Goal: Transaction & Acquisition: Purchase product/service

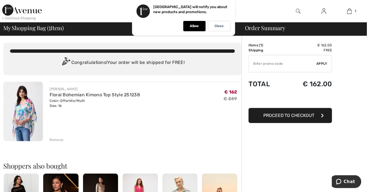
click at [28, 116] on img at bounding box center [23, 111] width 40 height 59
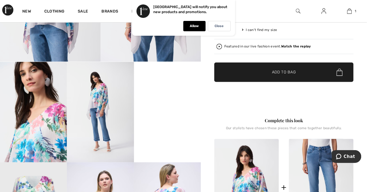
scroll to position [122, 0]
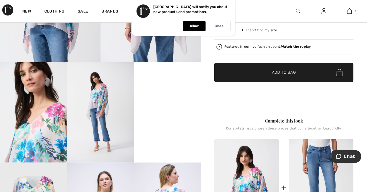
click at [300, 45] on strong "Watch the replay" at bounding box center [296, 47] width 30 height 4
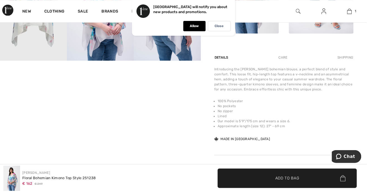
scroll to position [325, 0]
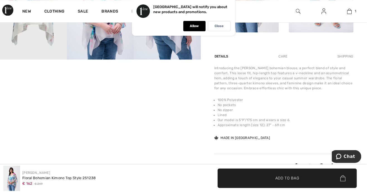
click at [322, 54] on div "Details Care Shipping" at bounding box center [283, 56] width 139 height 10
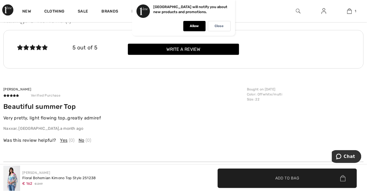
scroll to position [740, 0]
click at [214, 99] on div "Belinda G Verified Purchase Beautiful summer Top Very pretty, light flowing top…" at bounding box center [123, 108] width 240 height 45
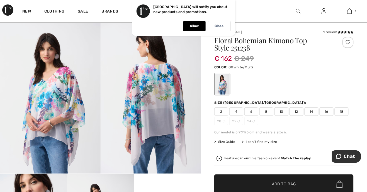
scroll to position [0, 0]
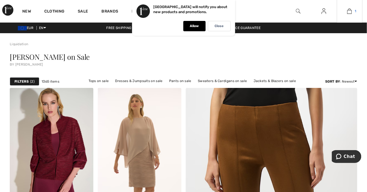
click at [354, 13] on link "1" at bounding box center [349, 11] width 25 height 7
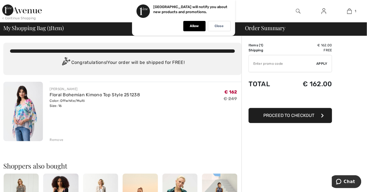
click at [25, 112] on img at bounding box center [23, 111] width 40 height 59
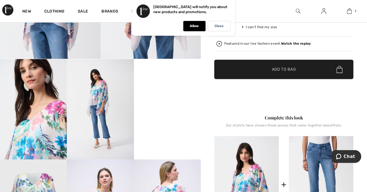
scroll to position [125, 0]
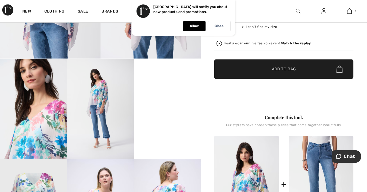
click at [171, 92] on video "Your browser does not support the video tag." at bounding box center [167, 75] width 67 height 33
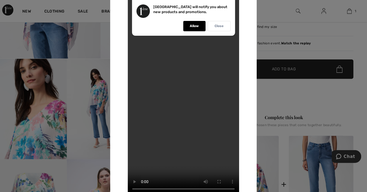
click at [225, 26] on div "Close" at bounding box center [219, 26] width 23 height 10
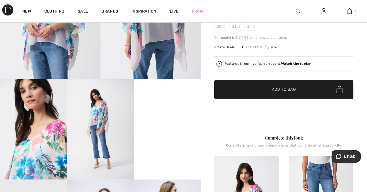
scroll to position [107, 0]
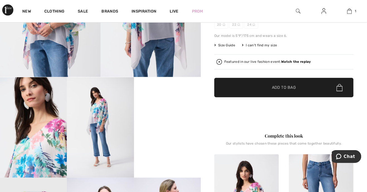
click at [312, 60] on div "Featured in our live fashion event. Watch the replay" at bounding box center [284, 62] width 135 height 6
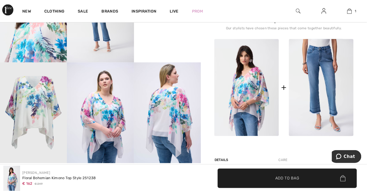
scroll to position [222, 0]
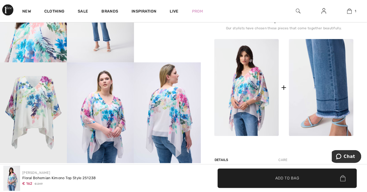
click at [331, 91] on img at bounding box center [321, 87] width 65 height 97
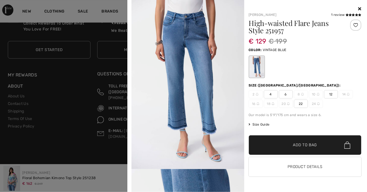
scroll to position [1122, 0]
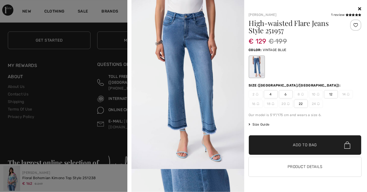
click at [358, 8] on div at bounding box center [305, 9] width 113 height 7
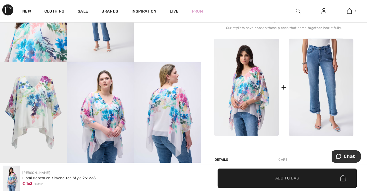
scroll to position [222, 0]
click at [106, 121] on img at bounding box center [100, 112] width 67 height 100
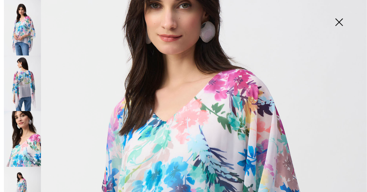
scroll to position [91, 0]
click at [27, 83] on img at bounding box center [22, 82] width 37 height 55
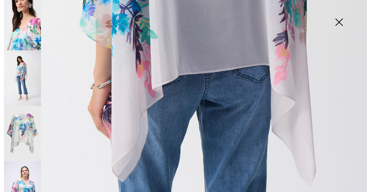
scroll to position [118, 0]
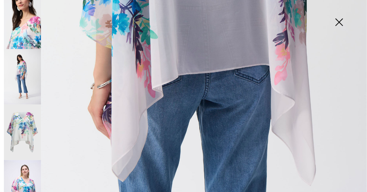
click at [22, 131] on img at bounding box center [22, 132] width 37 height 56
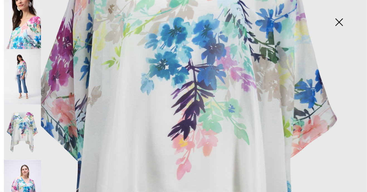
scroll to position [159, 0]
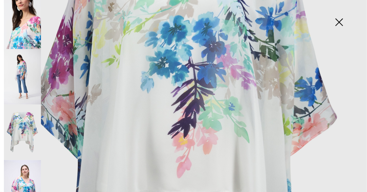
click at [24, 179] on img at bounding box center [22, 188] width 37 height 56
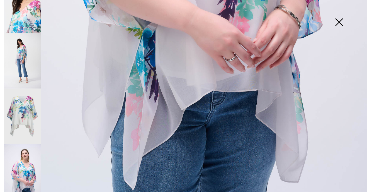
scroll to position [165, 0]
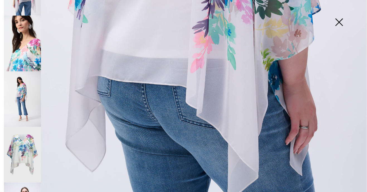
scroll to position [95, 0]
click at [26, 144] on img at bounding box center [22, 155] width 37 height 56
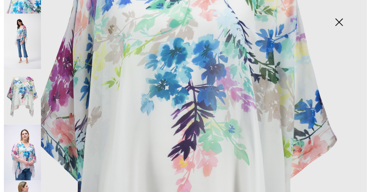
scroll to position [165, 0]
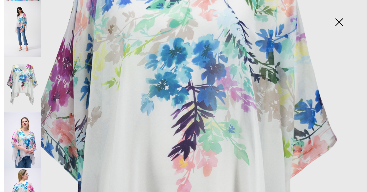
click at [26, 129] on img at bounding box center [22, 140] width 37 height 56
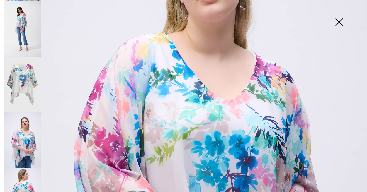
scroll to position [127, 0]
click at [24, 31] on img at bounding box center [22, 28] width 37 height 55
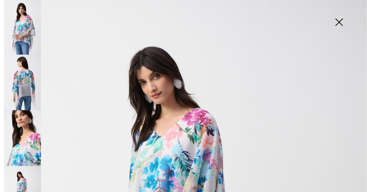
scroll to position [0, 0]
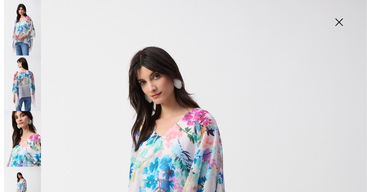
click at [25, 29] on img at bounding box center [22, 27] width 37 height 55
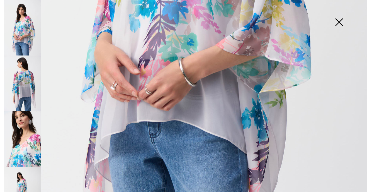
scroll to position [294, 0]
click at [25, 88] on img at bounding box center [22, 82] width 37 height 55
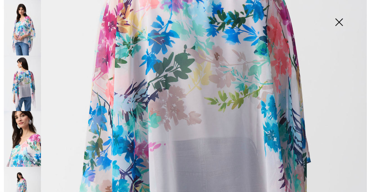
scroll to position [176, 0]
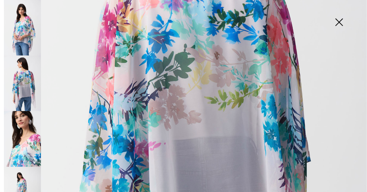
click at [24, 180] on img at bounding box center [22, 194] width 37 height 55
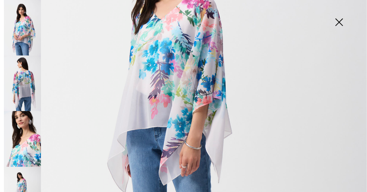
scroll to position [126, 0]
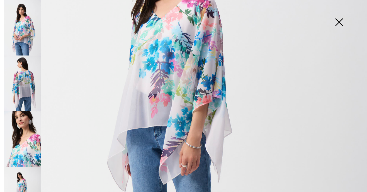
click at [27, 87] on img at bounding box center [22, 82] width 37 height 55
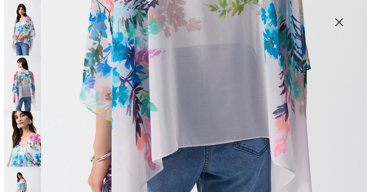
scroll to position [271, 0]
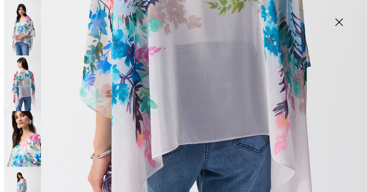
click at [26, 32] on img at bounding box center [22, 27] width 37 height 55
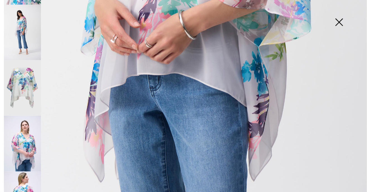
scroll to position [164, 0]
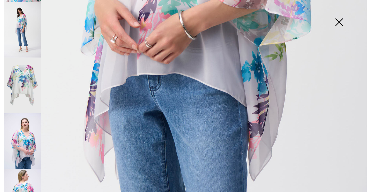
click at [28, 140] on img at bounding box center [22, 141] width 37 height 56
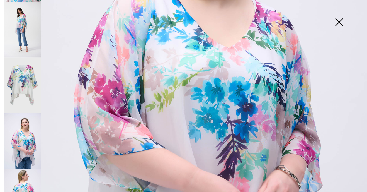
scroll to position [165, 0]
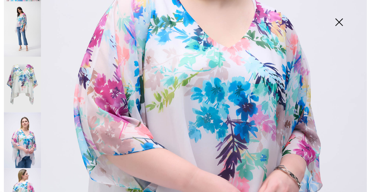
click at [342, 18] on img at bounding box center [339, 22] width 28 height 29
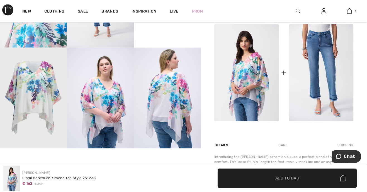
scroll to position [240, 0]
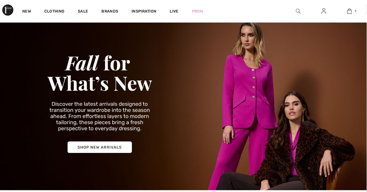
scroll to position [20, 0]
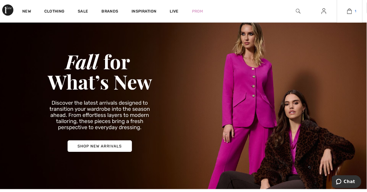
click at [351, 11] on img at bounding box center [349, 11] width 5 height 7
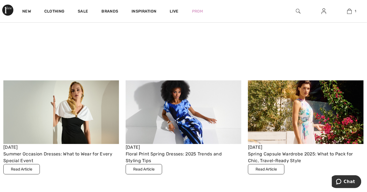
scroll to position [1625, 0]
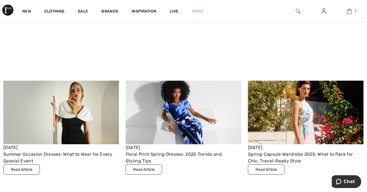
click at [264, 170] on button "Read Article" at bounding box center [266, 169] width 37 height 10
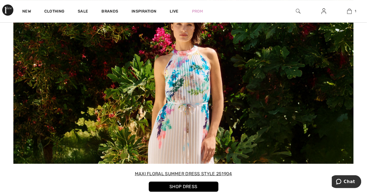
scroll to position [1654, 0]
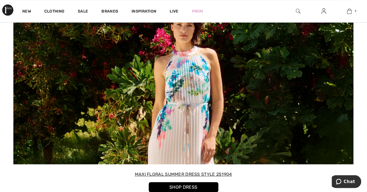
click at [201, 182] on link "SHOP DRESS" at bounding box center [184, 187] width 70 height 10
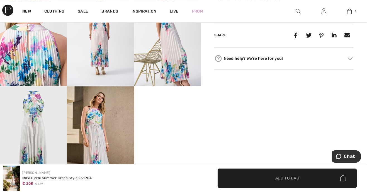
scroll to position [298, 0]
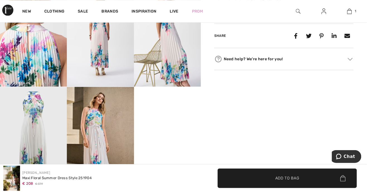
click at [32, 128] on img at bounding box center [33, 137] width 67 height 100
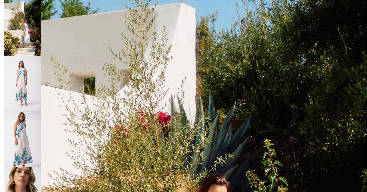
scroll to position [0, 0]
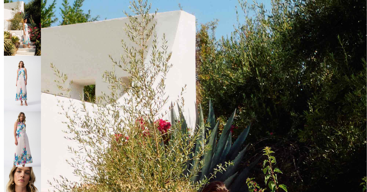
click at [29, 80] on img at bounding box center [22, 83] width 37 height 55
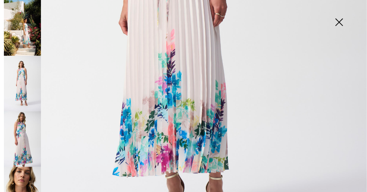
scroll to position [269, 0]
click at [27, 137] on img at bounding box center [22, 138] width 37 height 55
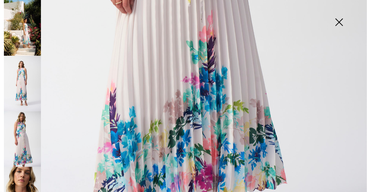
scroll to position [325, 0]
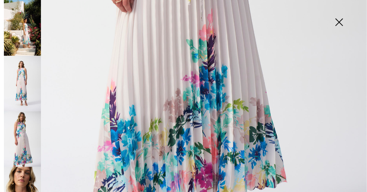
click at [25, 188] on img at bounding box center [22, 194] width 37 height 55
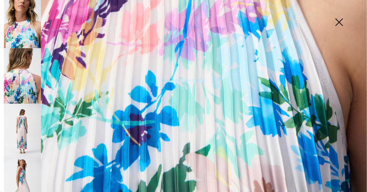
scroll to position [176, 0]
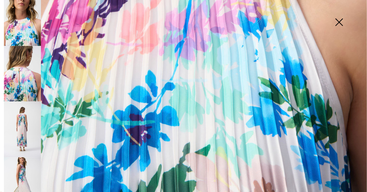
click at [23, 81] on img at bounding box center [22, 73] width 37 height 55
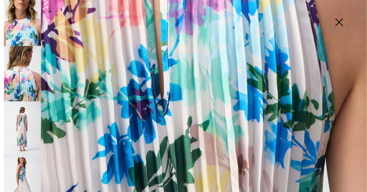
click at [20, 123] on img at bounding box center [22, 128] width 37 height 55
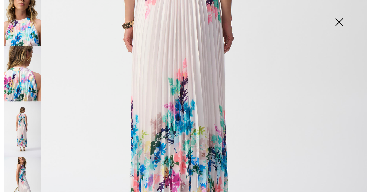
scroll to position [246, 0]
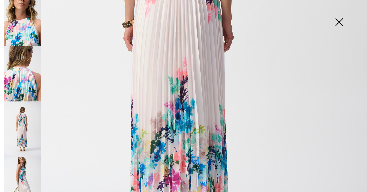
click at [24, 168] on img at bounding box center [22, 184] width 37 height 55
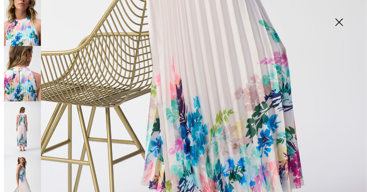
scroll to position [341, 0]
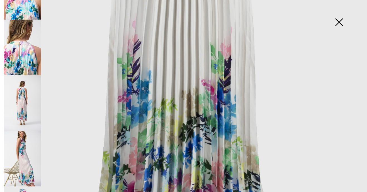
scroll to position [272, 0]
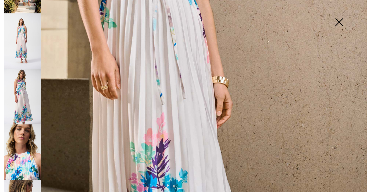
scroll to position [0, 0]
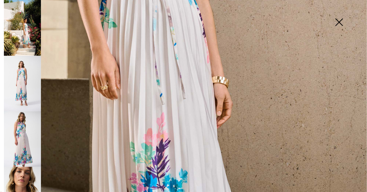
click at [25, 24] on img at bounding box center [22, 28] width 37 height 56
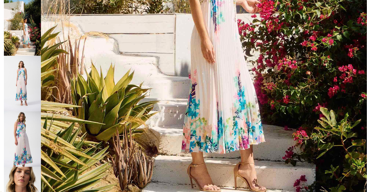
scroll to position [284, 0]
